Goal: Information Seeking & Learning: Learn about a topic

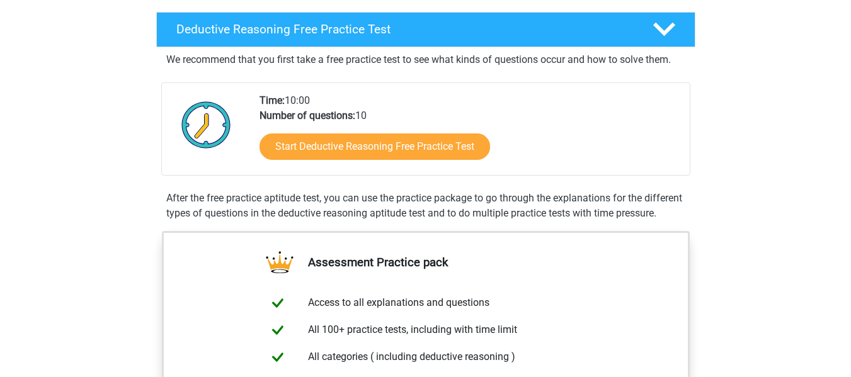
scroll to position [293, 0]
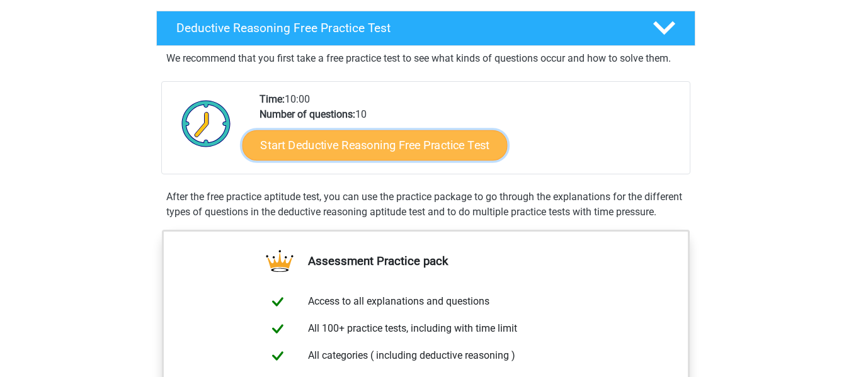
click at [341, 137] on link "Start Deductive Reasoning Free Practice Test" at bounding box center [374, 145] width 265 height 30
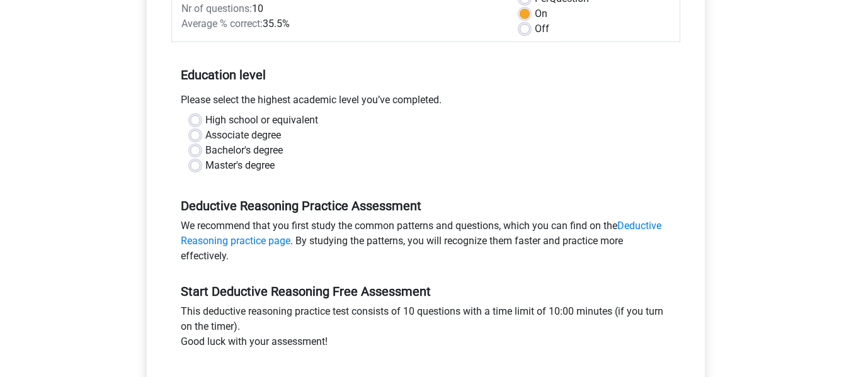
scroll to position [205, 0]
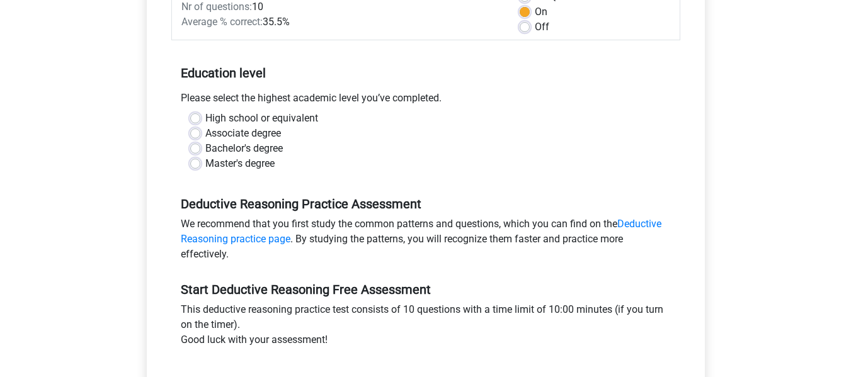
click at [205, 137] on label "Associate degree" at bounding box center [243, 133] width 76 height 15
click at [197, 137] on input "Associate degree" at bounding box center [195, 132] width 10 height 13
radio input "true"
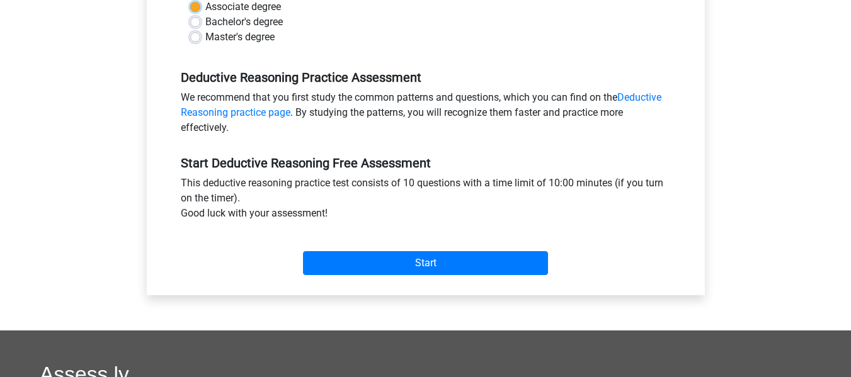
scroll to position [333, 0]
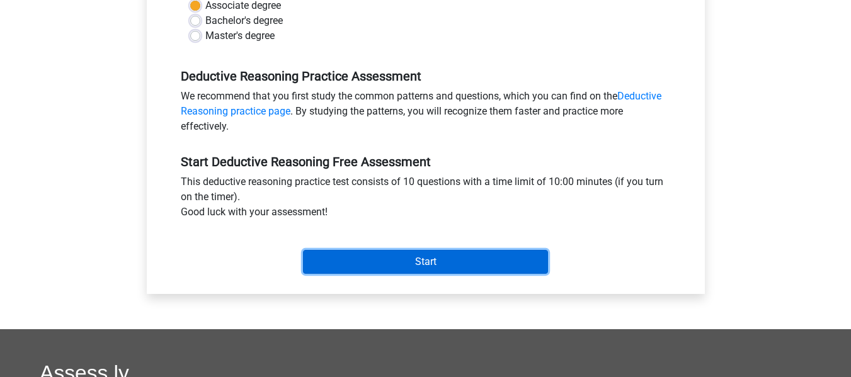
click at [357, 265] on input "Start" at bounding box center [425, 262] width 245 height 24
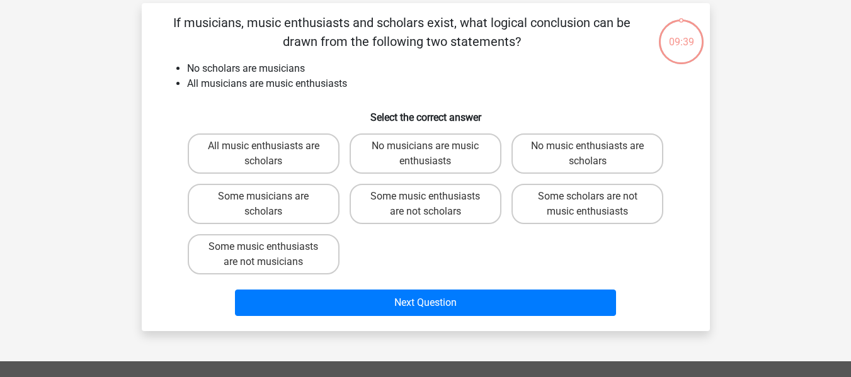
scroll to position [55, 0]
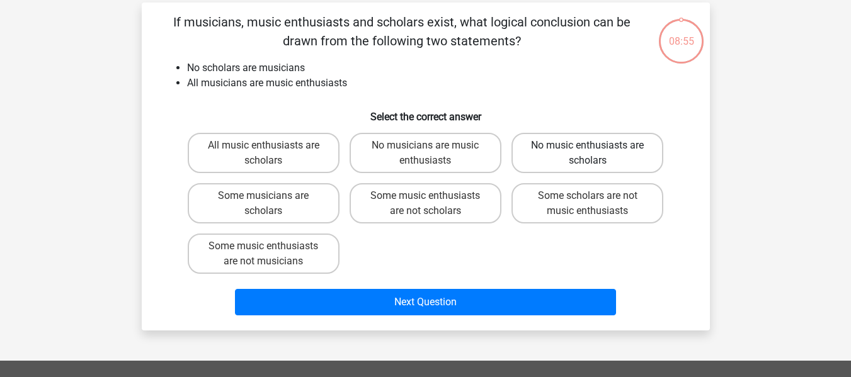
click at [577, 157] on label "No music enthusiasts are scholars" at bounding box center [588, 153] width 152 height 40
click at [588, 154] on input "No music enthusiasts are scholars" at bounding box center [592, 150] width 8 height 8
radio input "true"
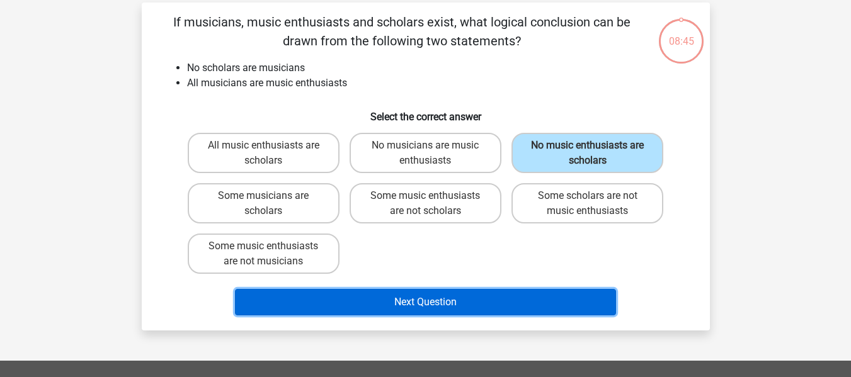
click at [413, 304] on button "Next Question" at bounding box center [425, 302] width 381 height 26
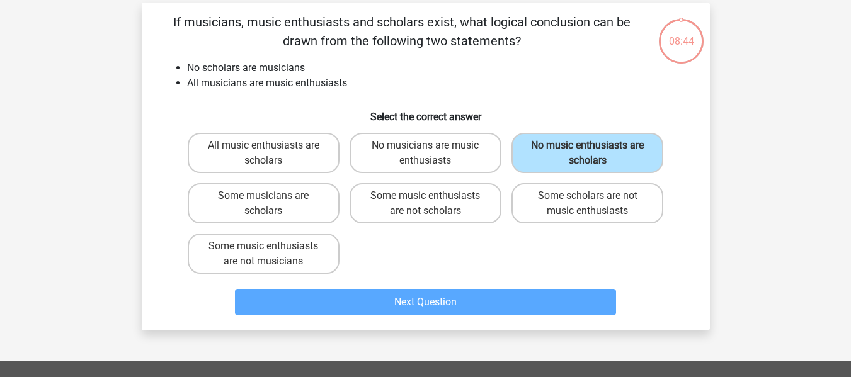
scroll to position [58, 0]
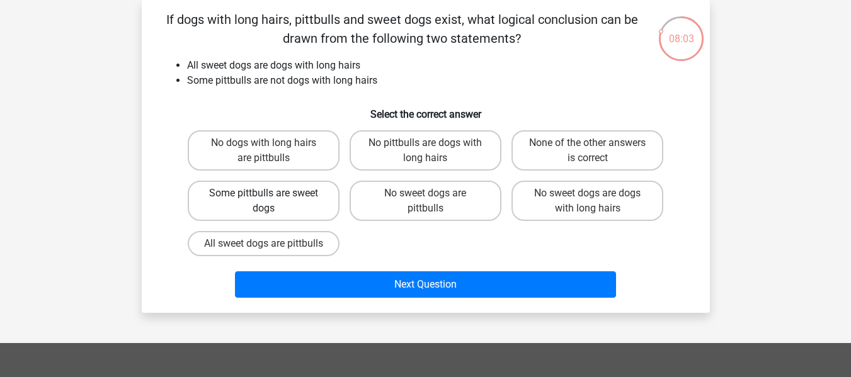
click at [307, 206] on label "Some pittbulls are sweet dogs" at bounding box center [264, 201] width 152 height 40
click at [272, 202] on input "Some pittbulls are sweet dogs" at bounding box center [267, 197] width 8 height 8
radio input "true"
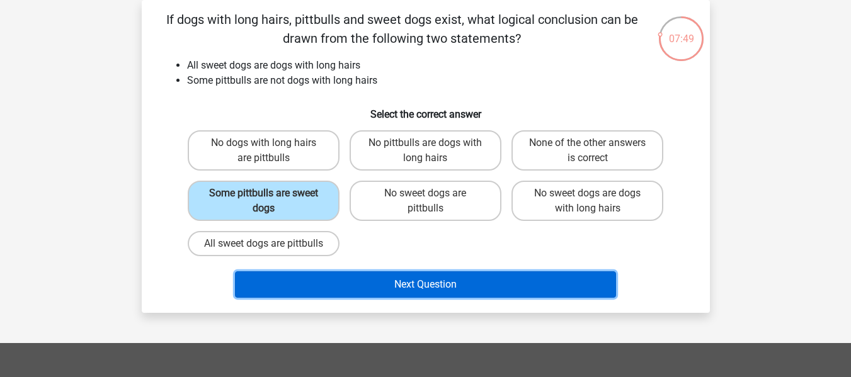
click at [488, 295] on button "Next Question" at bounding box center [425, 285] width 381 height 26
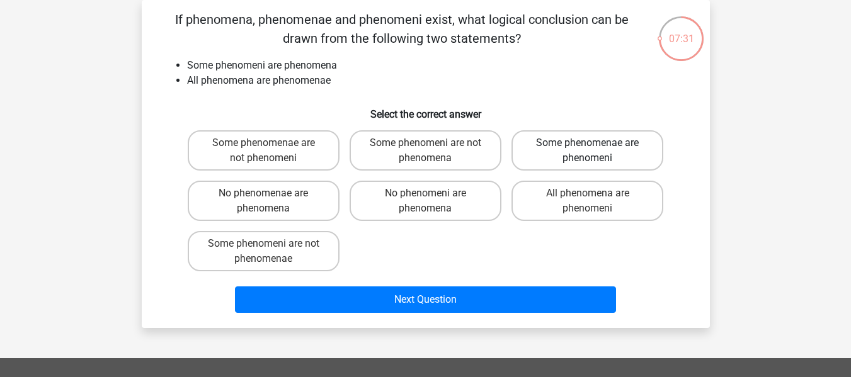
click at [586, 154] on label "Some phenomenae are phenomeni" at bounding box center [588, 150] width 152 height 40
click at [588, 151] on input "Some phenomenae are phenomeni" at bounding box center [592, 147] width 8 height 8
radio input "true"
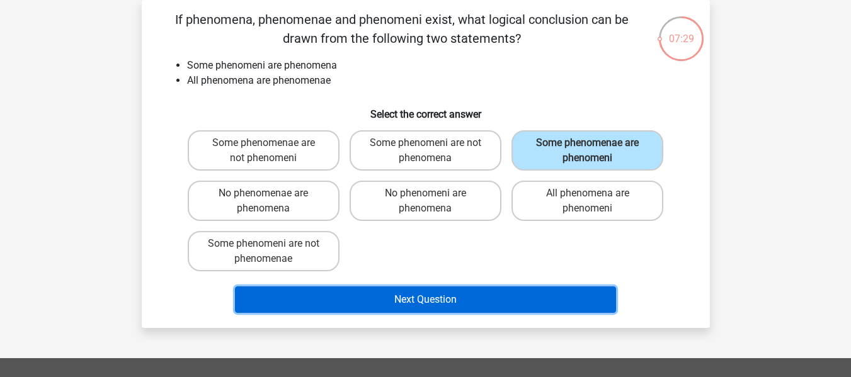
click at [469, 295] on button "Next Question" at bounding box center [425, 300] width 381 height 26
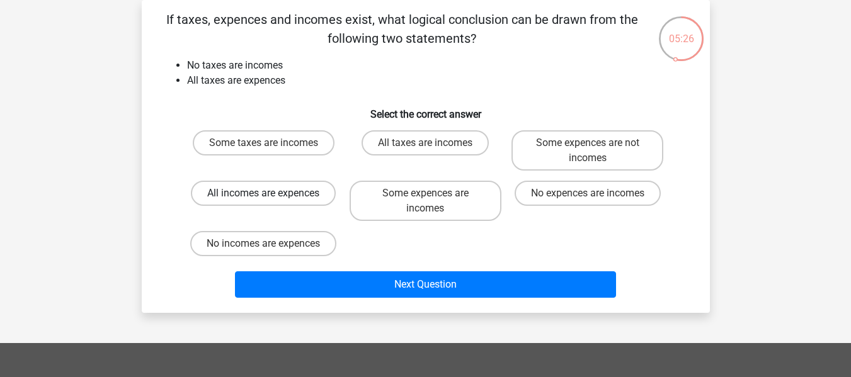
click at [286, 198] on label "All incomes are expences" at bounding box center [263, 193] width 145 height 25
click at [272, 198] on input "All incomes are expences" at bounding box center [267, 197] width 8 height 8
radio input "true"
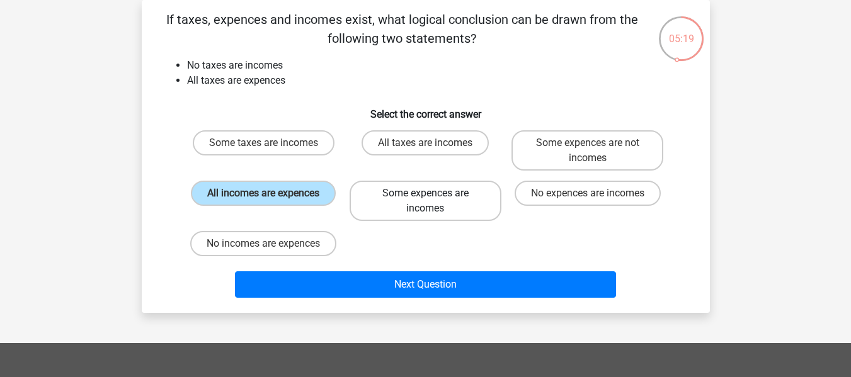
click at [449, 199] on label "Some expences are incomes" at bounding box center [426, 201] width 152 height 40
click at [433, 199] on input "Some expences are incomes" at bounding box center [429, 197] width 8 height 8
radio input "true"
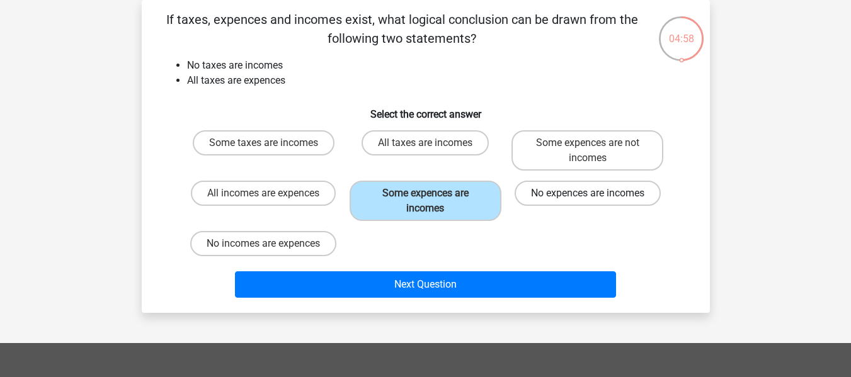
click at [568, 189] on label "No expences are incomes" at bounding box center [588, 193] width 146 height 25
click at [588, 193] on input "No expences are incomes" at bounding box center [592, 197] width 8 height 8
radio input "true"
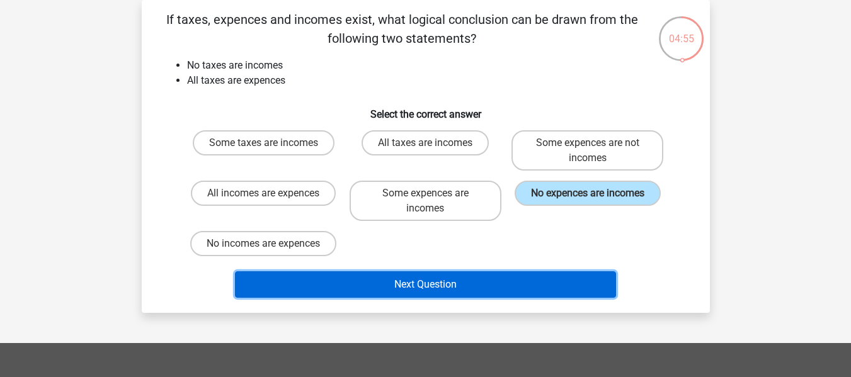
click at [476, 278] on button "Next Question" at bounding box center [425, 285] width 381 height 26
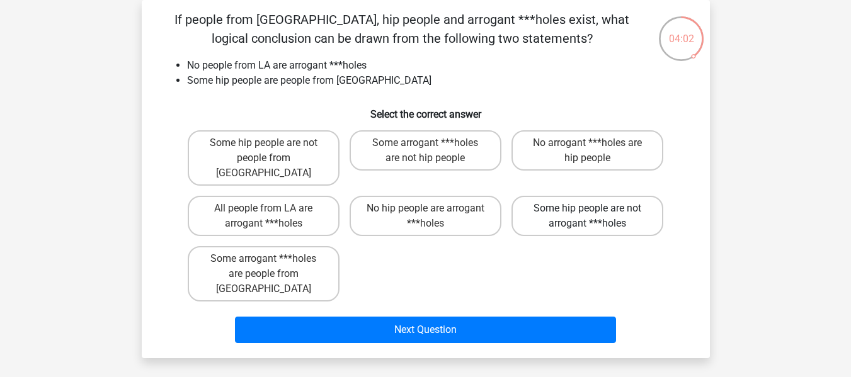
click at [612, 206] on label "Some hip people are not arrogant ***holes" at bounding box center [588, 216] width 152 height 40
click at [596, 209] on input "Some hip people are not arrogant ***holes" at bounding box center [592, 213] width 8 height 8
radio input "true"
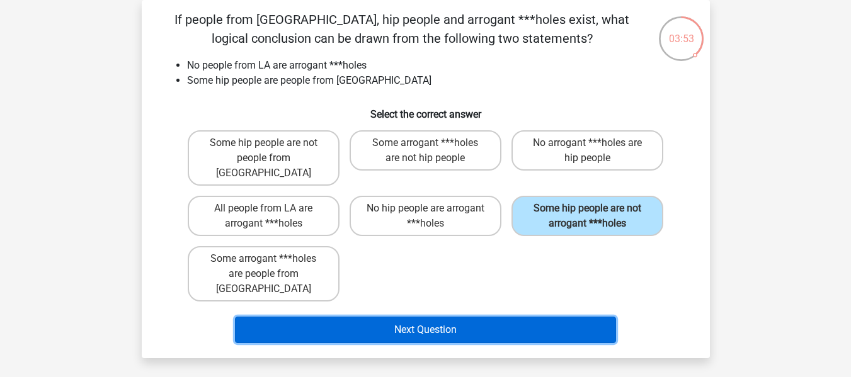
click at [419, 317] on button "Next Question" at bounding box center [425, 330] width 381 height 26
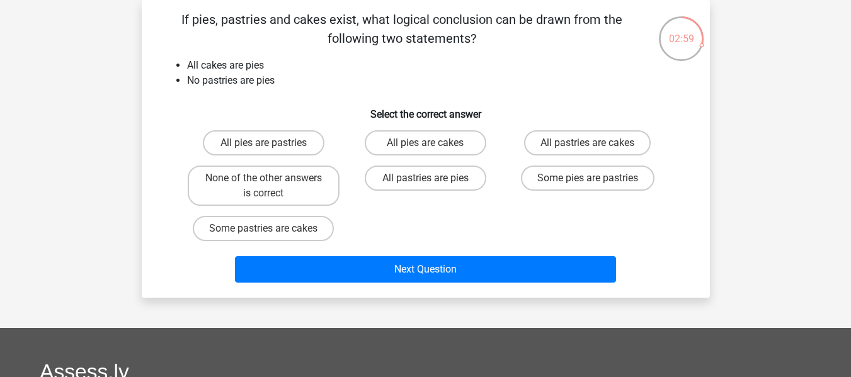
click at [272, 184] on input "None of the other answers is correct" at bounding box center [267, 182] width 8 height 8
radio input "true"
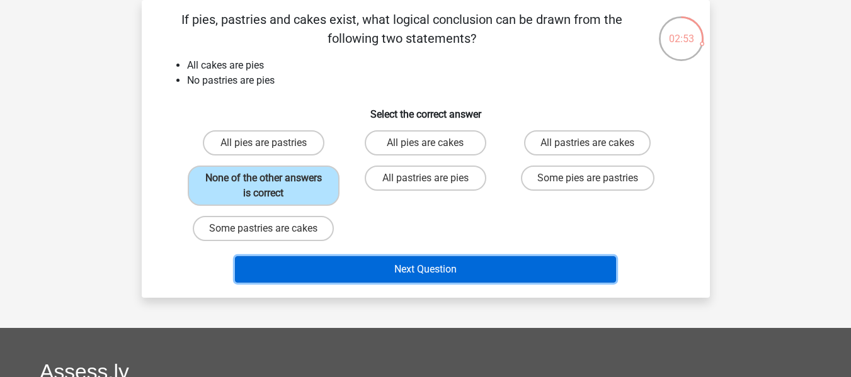
click at [459, 261] on button "Next Question" at bounding box center [425, 269] width 381 height 26
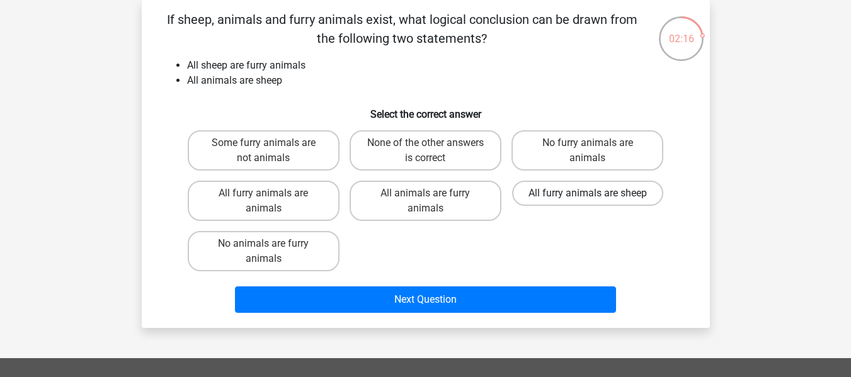
click at [614, 190] on label "All furry animals are sheep" at bounding box center [587, 193] width 151 height 25
click at [596, 193] on input "All furry animals are sheep" at bounding box center [592, 197] width 8 height 8
radio input "true"
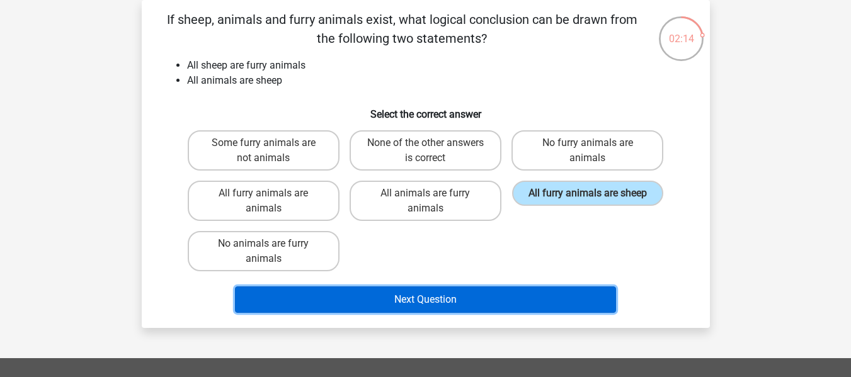
click at [423, 294] on button "Next Question" at bounding box center [425, 300] width 381 height 26
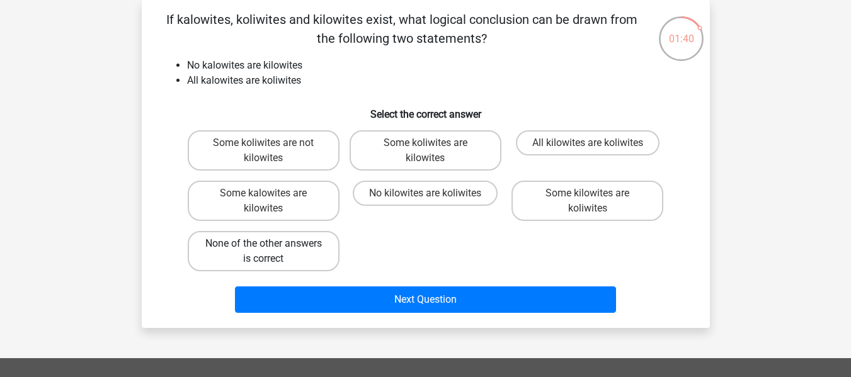
click at [306, 248] on label "None of the other answers is correct" at bounding box center [264, 251] width 152 height 40
click at [272, 248] on input "None of the other answers is correct" at bounding box center [267, 248] width 8 height 8
radio input "true"
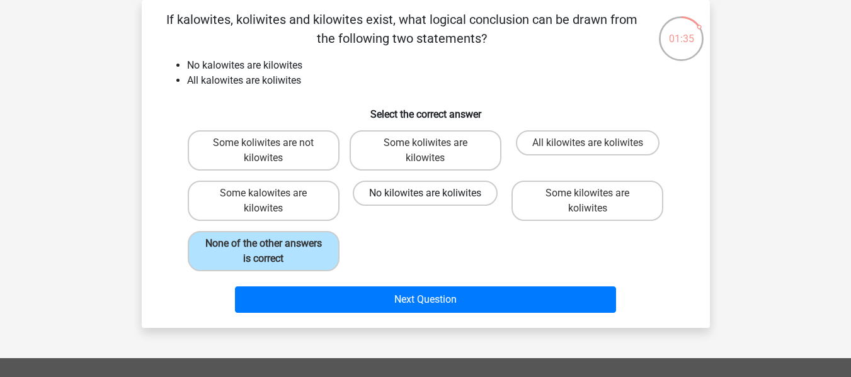
click at [416, 200] on label "No kilowites are koliwites" at bounding box center [425, 193] width 145 height 25
click at [425, 200] on input "No kilowites are koliwites" at bounding box center [429, 197] width 8 height 8
radio input "true"
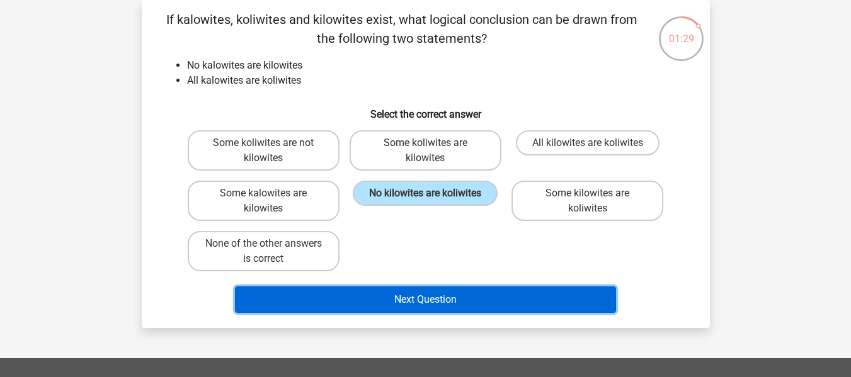
click at [434, 303] on button "Next Question" at bounding box center [425, 300] width 381 height 26
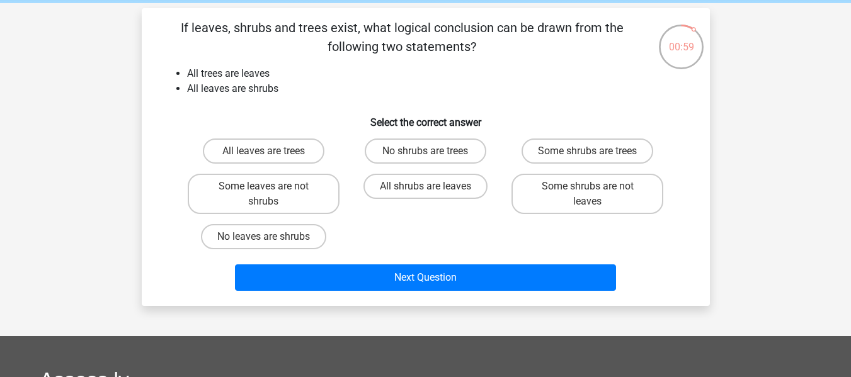
scroll to position [50, 0]
click at [439, 195] on label "All shrubs are leaves" at bounding box center [426, 186] width 124 height 25
click at [433, 195] on input "All shrubs are leaves" at bounding box center [429, 190] width 8 height 8
radio input "true"
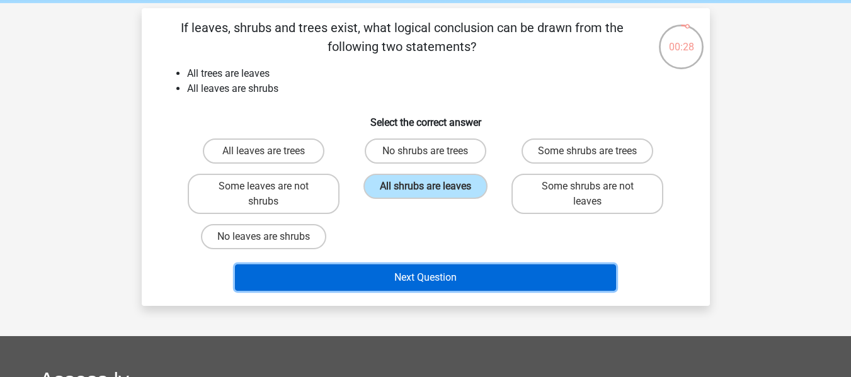
click at [424, 270] on button "Next Question" at bounding box center [425, 278] width 381 height 26
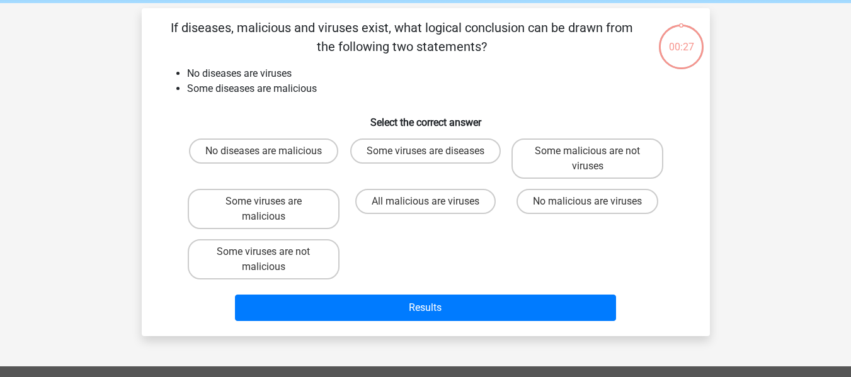
scroll to position [58, 0]
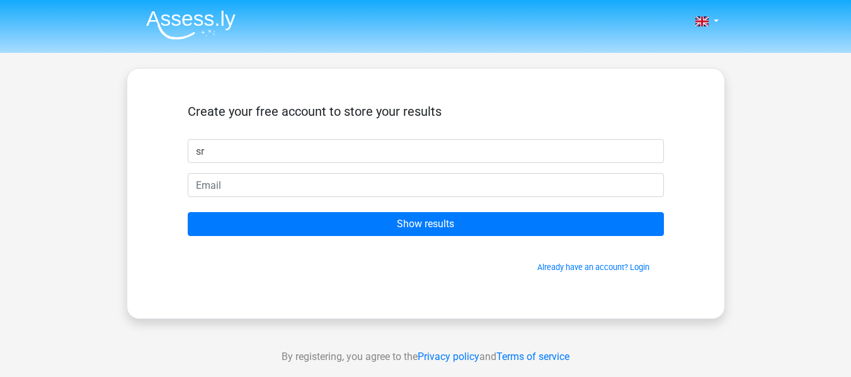
type input "s"
type input "Srushti Rashmikant Mehta"
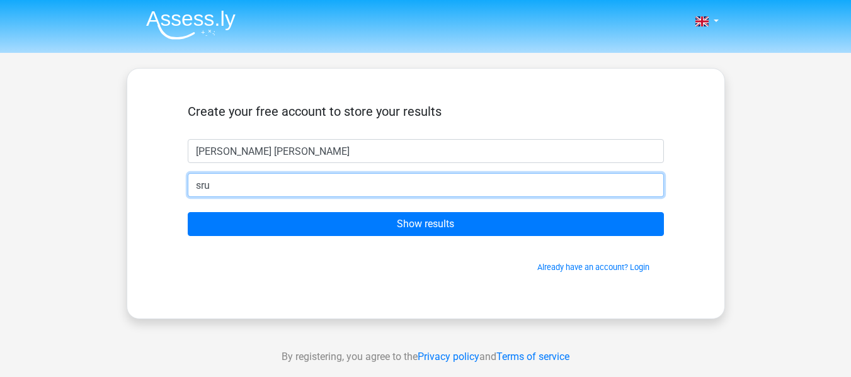
type input "srushtimehta923@gmail.com"
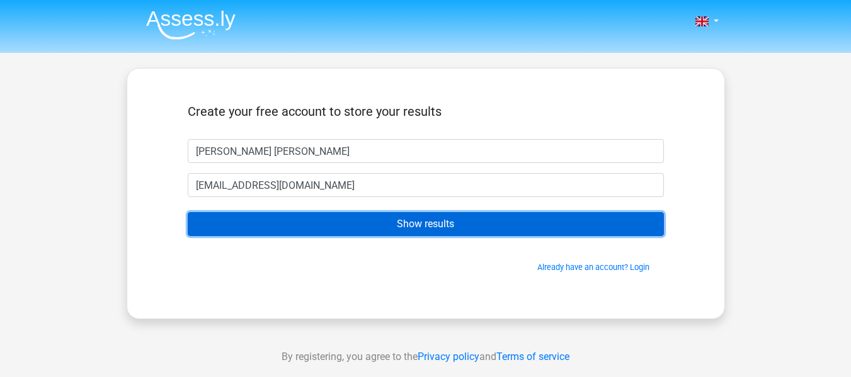
click at [352, 218] on input "Show results" at bounding box center [426, 224] width 476 height 24
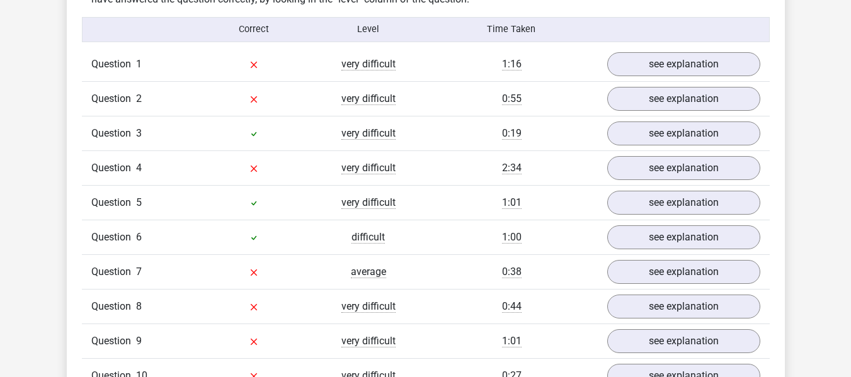
scroll to position [1014, 0]
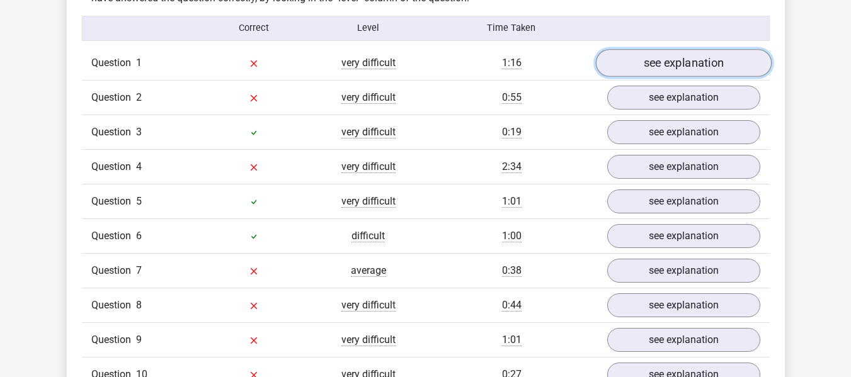
click at [651, 60] on link "see explanation" at bounding box center [683, 63] width 176 height 28
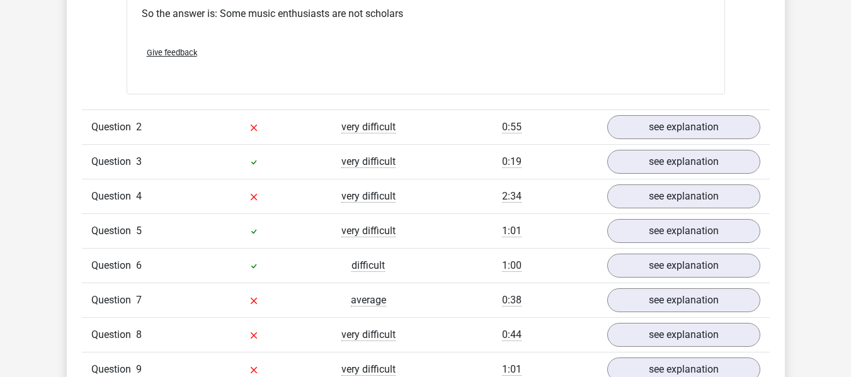
scroll to position [1501, 0]
click at [638, 140] on link "see explanation" at bounding box center [683, 127] width 176 height 28
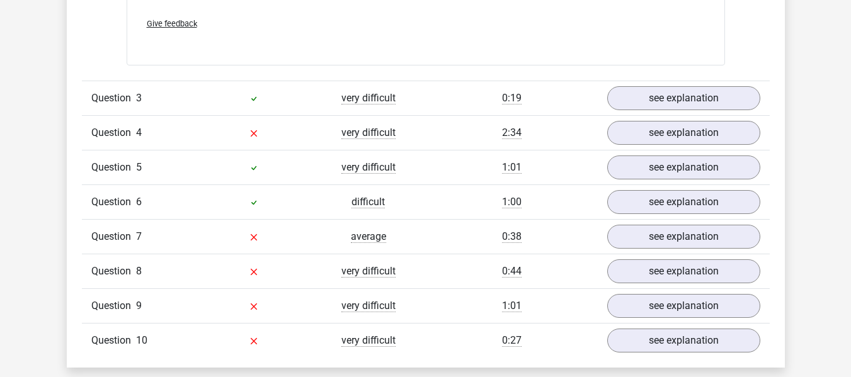
scroll to position [2042, 0]
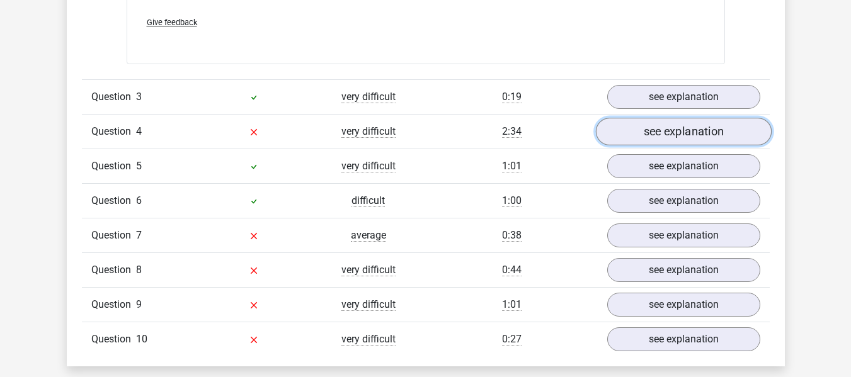
click at [670, 132] on link "see explanation" at bounding box center [683, 132] width 176 height 28
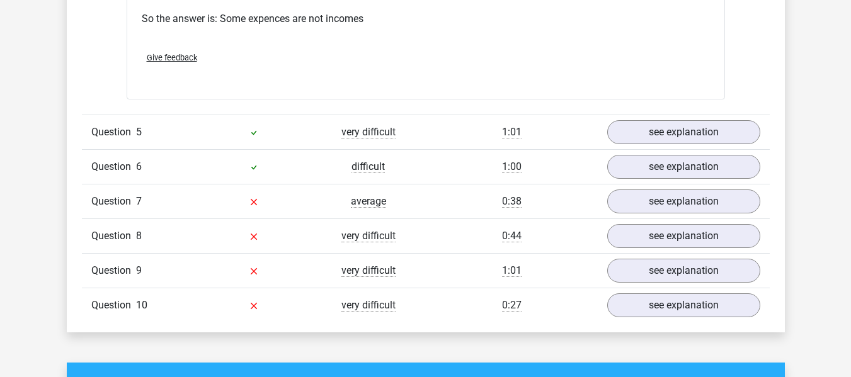
scroll to position [2598, 0]
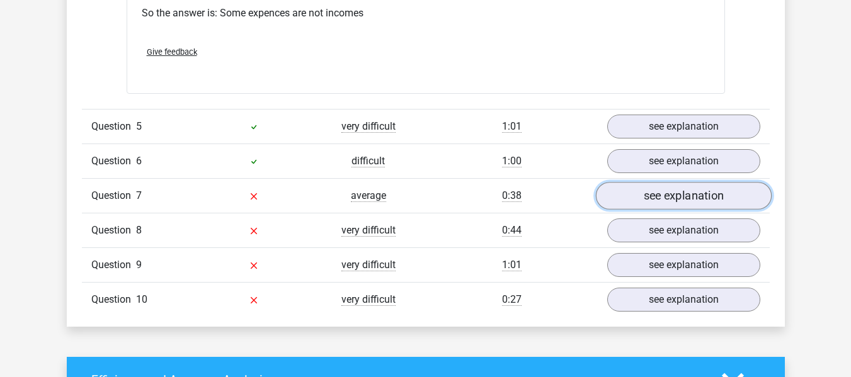
click at [623, 205] on link "see explanation" at bounding box center [683, 197] width 176 height 28
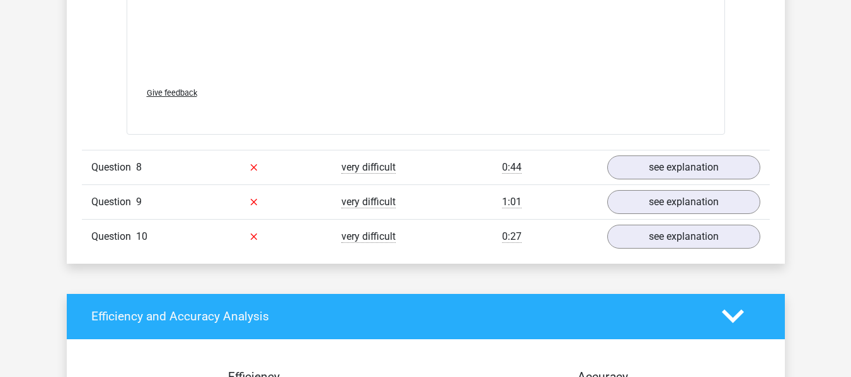
scroll to position [3357, 0]
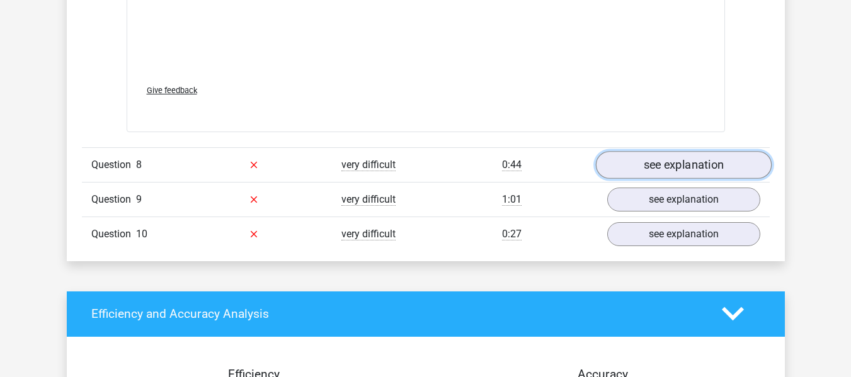
click at [662, 171] on link "see explanation" at bounding box center [683, 165] width 176 height 28
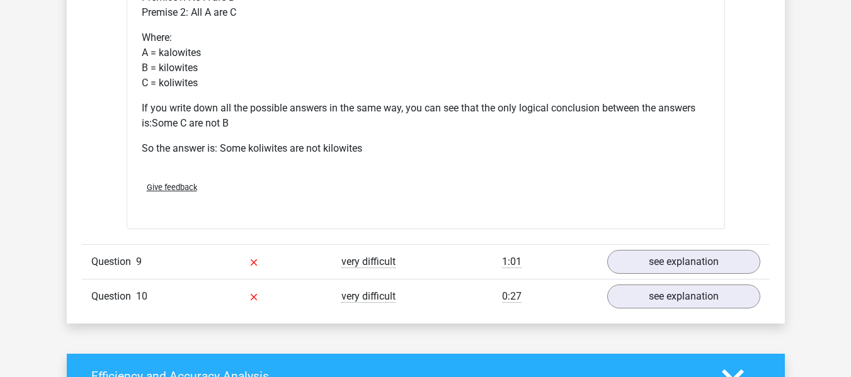
scroll to position [3887, 0]
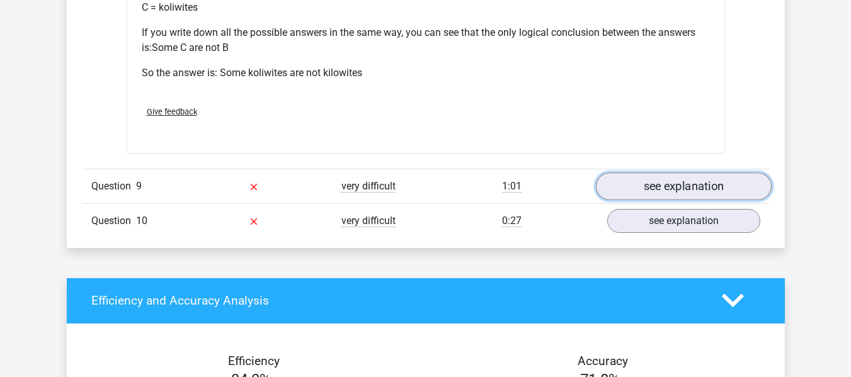
click at [649, 180] on link "see explanation" at bounding box center [683, 187] width 176 height 28
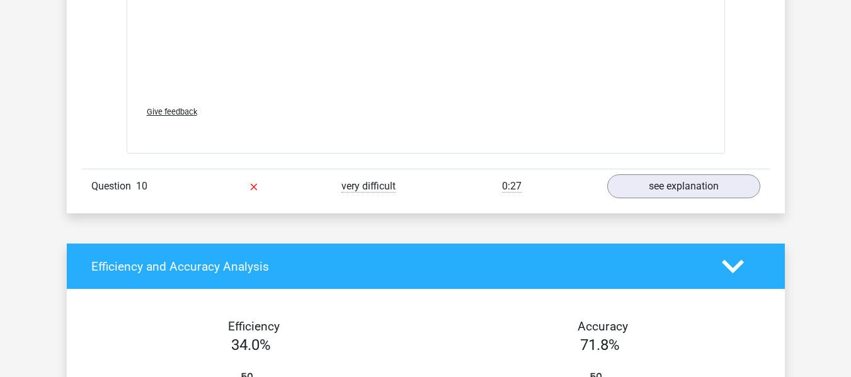
scroll to position [4615, 0]
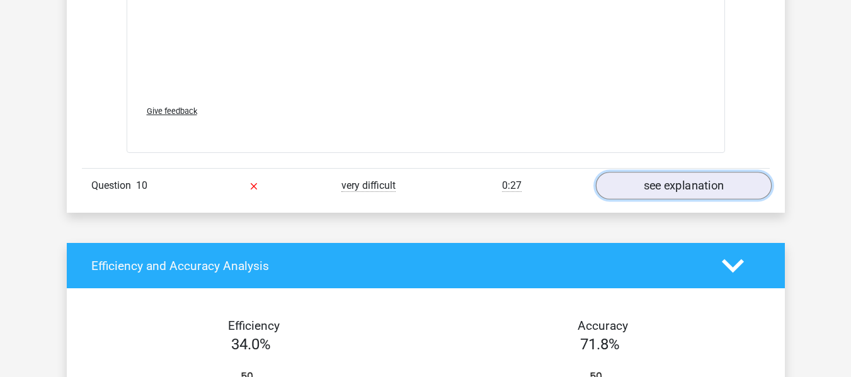
click at [651, 181] on link "see explanation" at bounding box center [683, 186] width 176 height 28
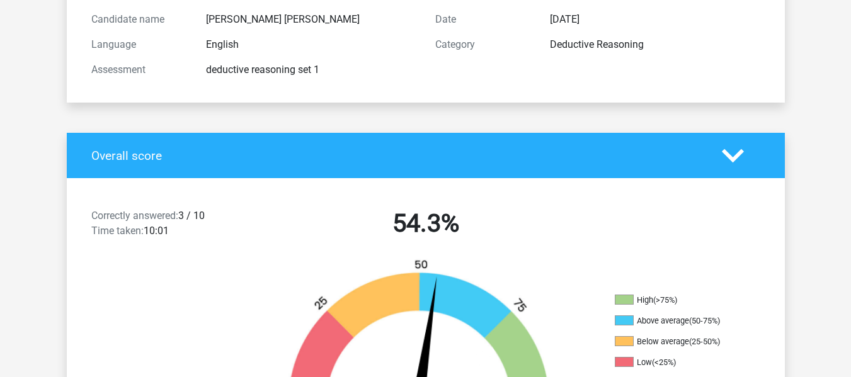
scroll to position [0, 0]
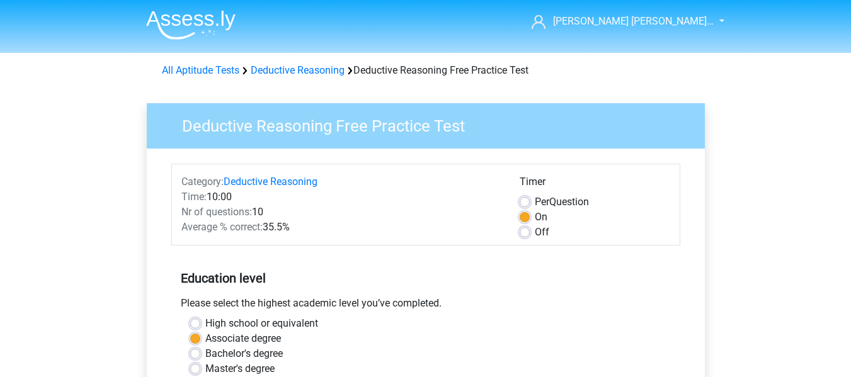
scroll to position [333, 0]
